Goal: Check status

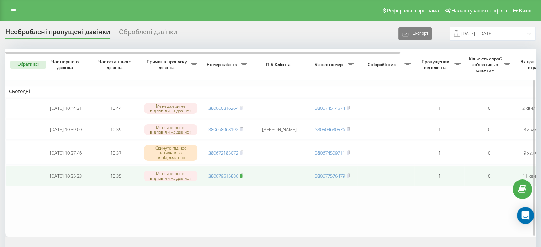
click at [242, 175] on rect at bounding box center [241, 176] width 2 height 3
